Goal: Task Accomplishment & Management: Use online tool/utility

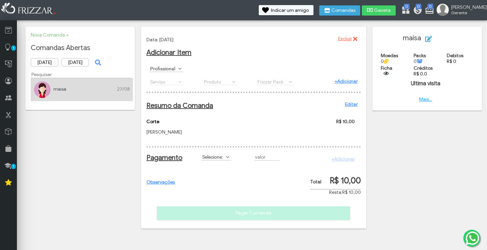
click at [230, 160] on span at bounding box center [227, 156] width 7 height 7
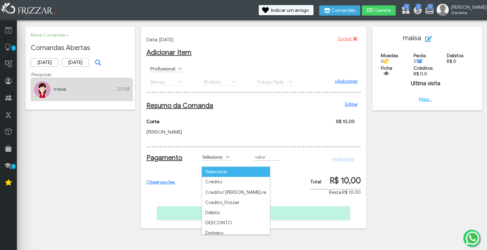
scroll to position [4, 30]
click at [247, 191] on li "Credito/ [PERSON_NAME] re" at bounding box center [236, 192] width 68 height 10
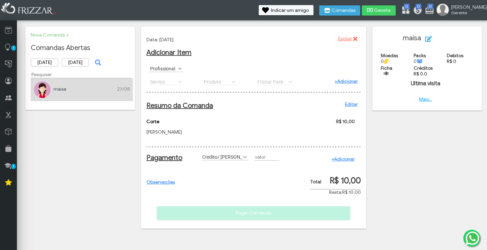
type input "R$"
click at [241, 160] on span at bounding box center [244, 156] width 7 height 7
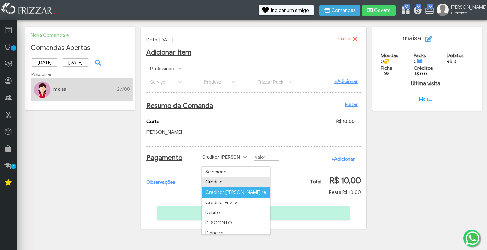
click at [218, 183] on li "Crédito" at bounding box center [236, 182] width 68 height 10
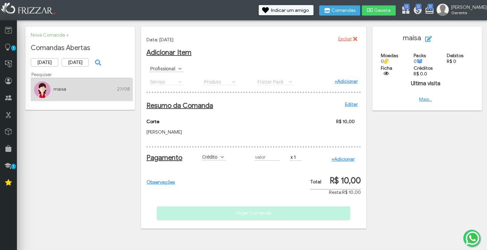
click at [223, 160] on span at bounding box center [222, 156] width 7 height 7
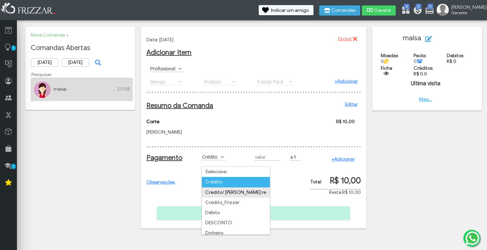
click at [223, 192] on li "Credito/ [PERSON_NAME] re" at bounding box center [236, 192] width 68 height 10
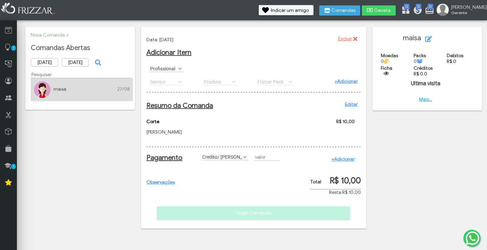
click at [242, 160] on span at bounding box center [244, 156] width 7 height 7
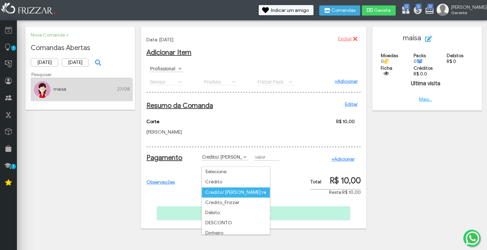
scroll to position [0, 0]
click at [220, 180] on li "Crédito" at bounding box center [236, 182] width 68 height 10
